Goal: Transaction & Acquisition: Purchase product/service

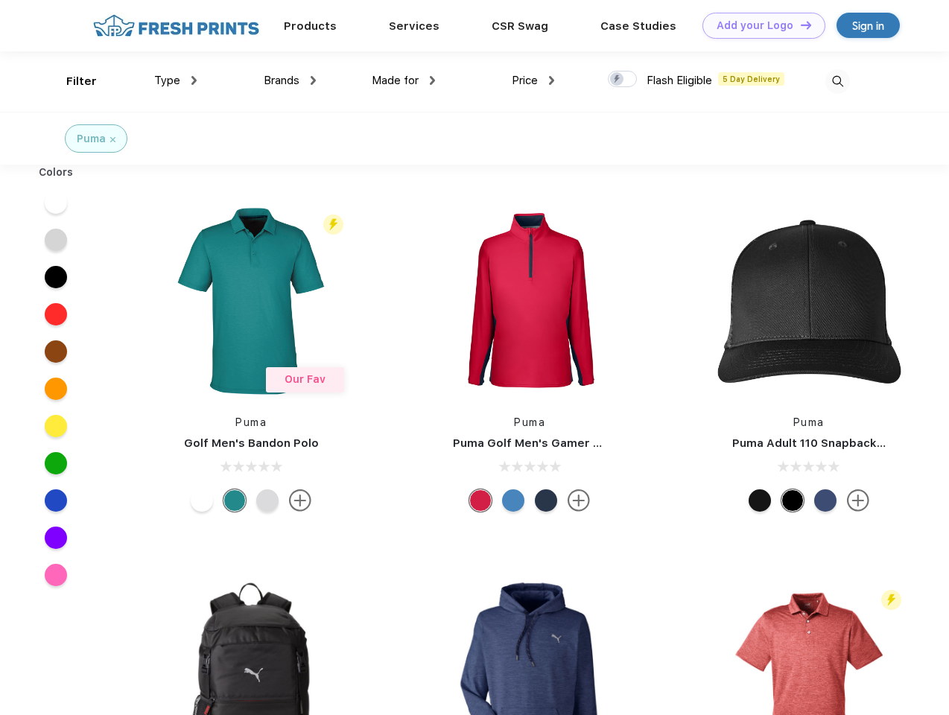
click at [758, 25] on link "Add your Logo Design Tool" at bounding box center [763, 26] width 123 height 26
click at [0, 0] on div "Design Tool" at bounding box center [0, 0] width 0 height 0
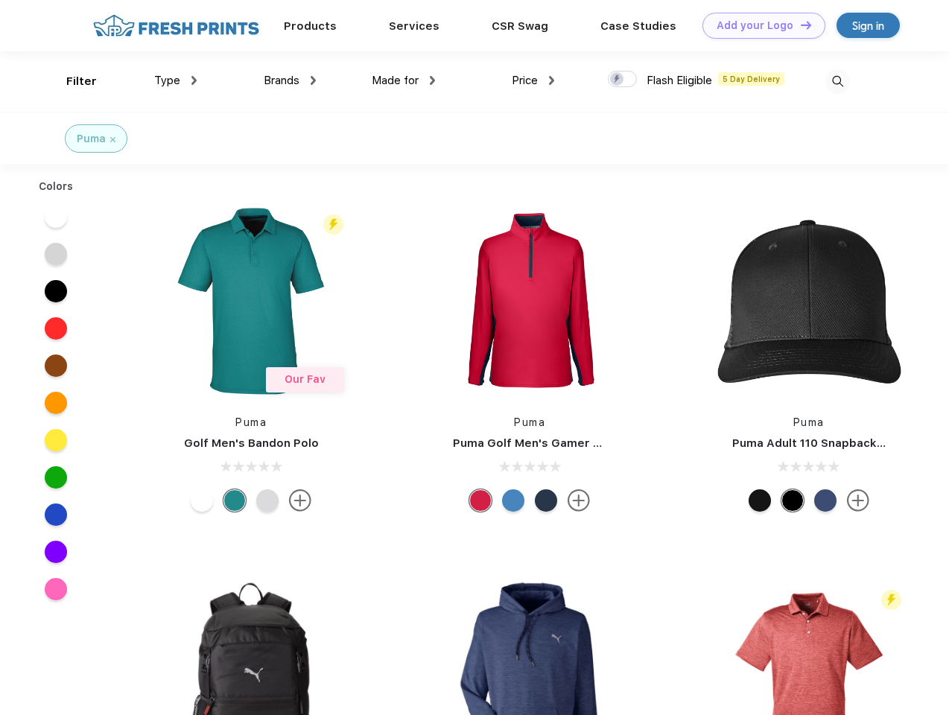
click at [799, 25] on link "Add your Logo Design Tool" at bounding box center [763, 26] width 123 height 26
click at [71, 81] on div "Filter" at bounding box center [81, 81] width 31 height 17
click at [176, 80] on span "Type" at bounding box center [167, 80] width 26 height 13
click at [290, 80] on span "Brands" at bounding box center [282, 80] width 36 height 13
click at [404, 80] on span "Made for" at bounding box center [395, 80] width 47 height 13
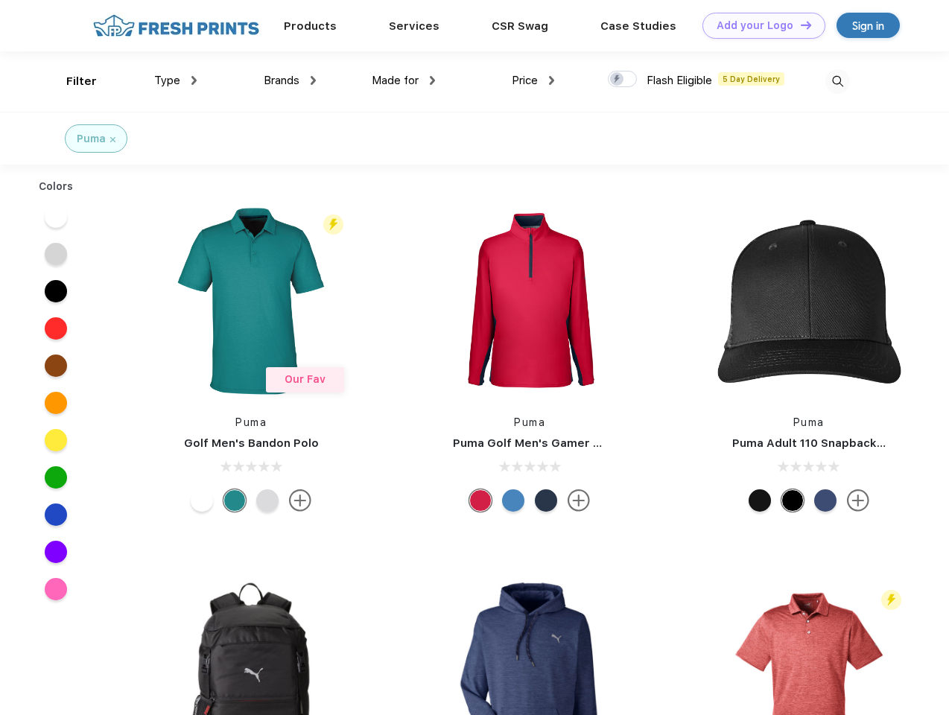
click at [533, 80] on span "Price" at bounding box center [525, 80] width 26 height 13
click at [622, 80] on div at bounding box center [622, 79] width 29 height 16
click at [617, 80] on input "checkbox" at bounding box center [613, 75] width 10 height 10
click at [837, 81] on img at bounding box center [837, 81] width 25 height 25
